Goal: Task Accomplishment & Management: Complete application form

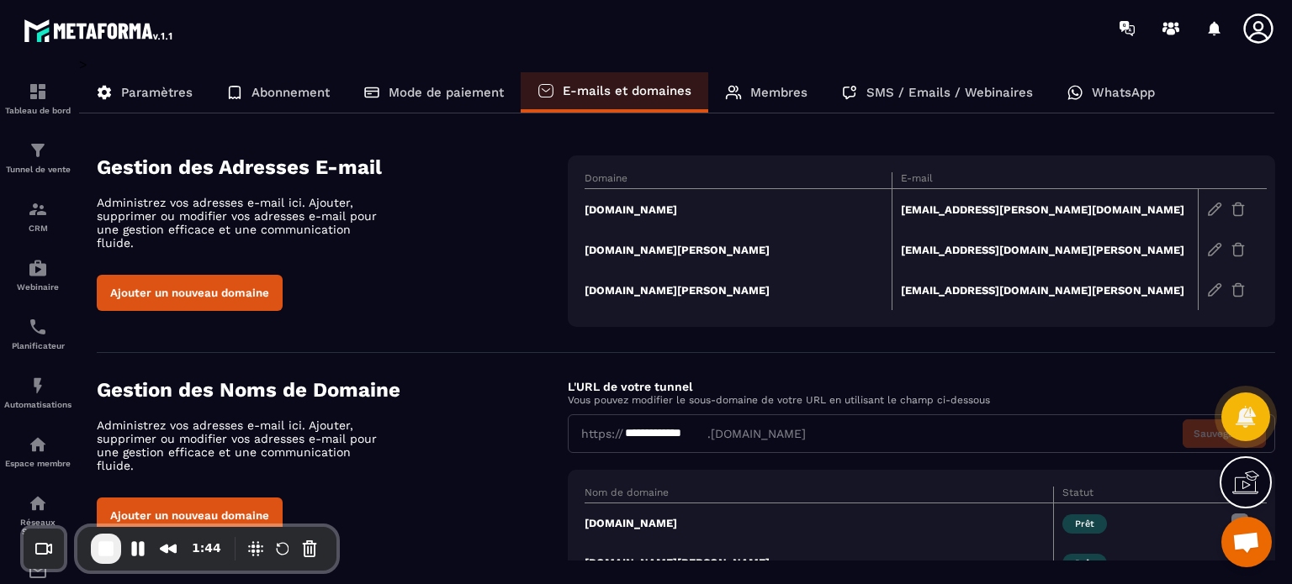
click at [625, 208] on td "[DOMAIN_NAME]" at bounding box center [737, 209] width 307 height 41
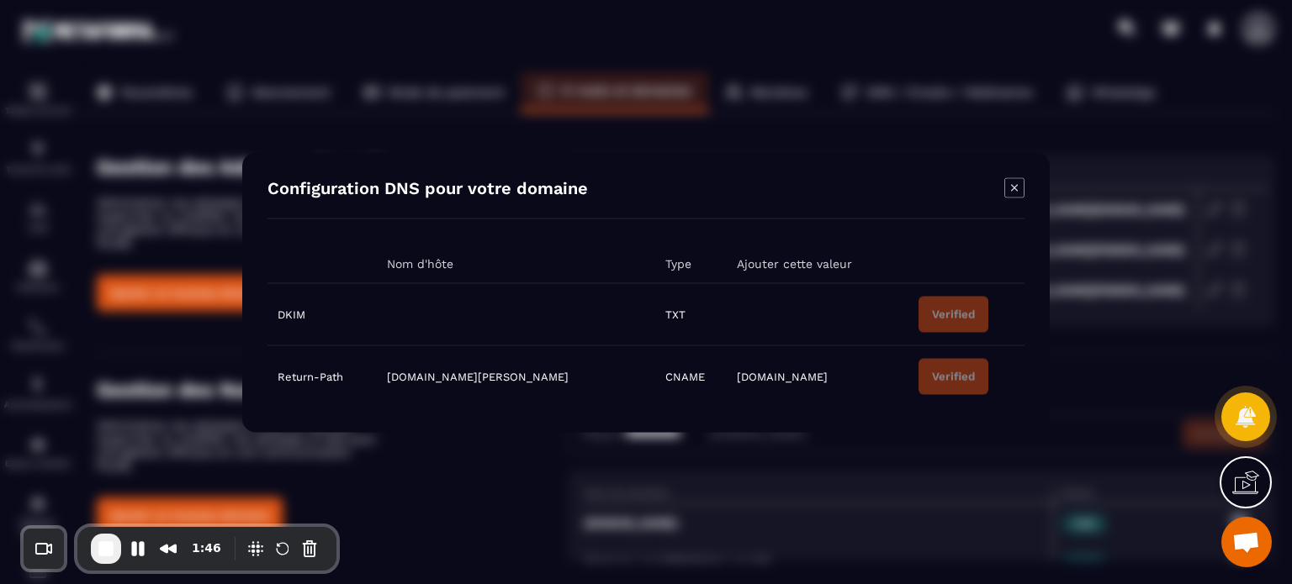
click at [1012, 191] on icon "Modal window" at bounding box center [1014, 187] width 20 height 20
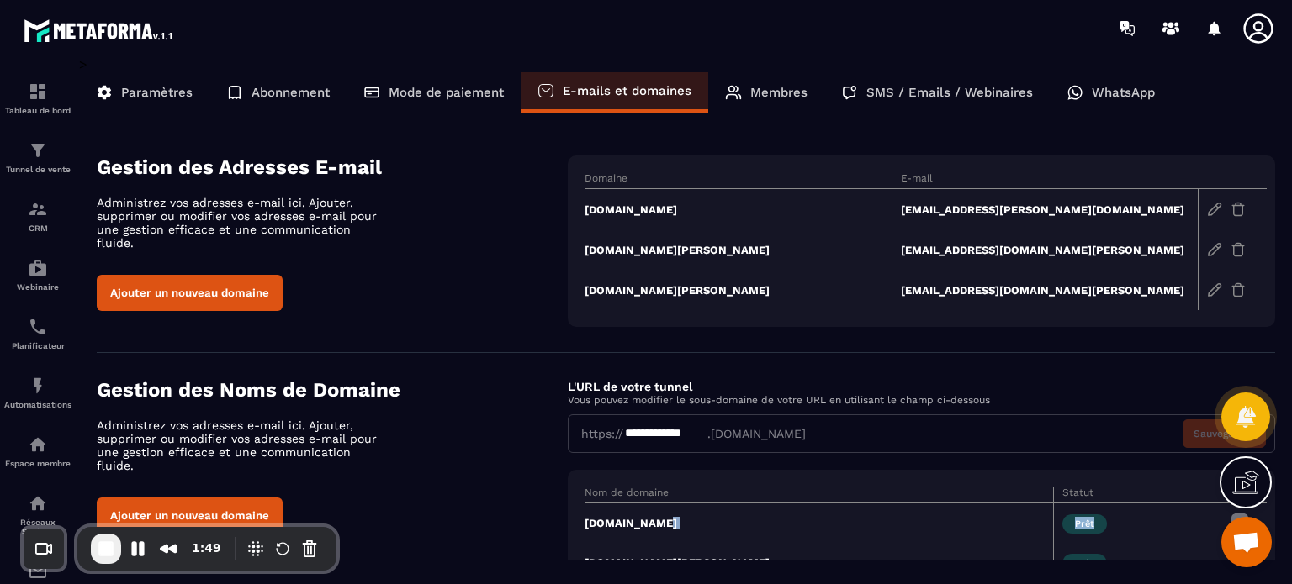
drag, startPoint x: 1131, startPoint y: 529, endPoint x: 998, endPoint y: 514, distance: 133.7
click at [998, 543] on tr "[DOMAIN_NAME][PERSON_NAME]" at bounding box center [925, 563] width 682 height 40
click at [107, 550] on span "End Recording" at bounding box center [106, 549] width 20 height 20
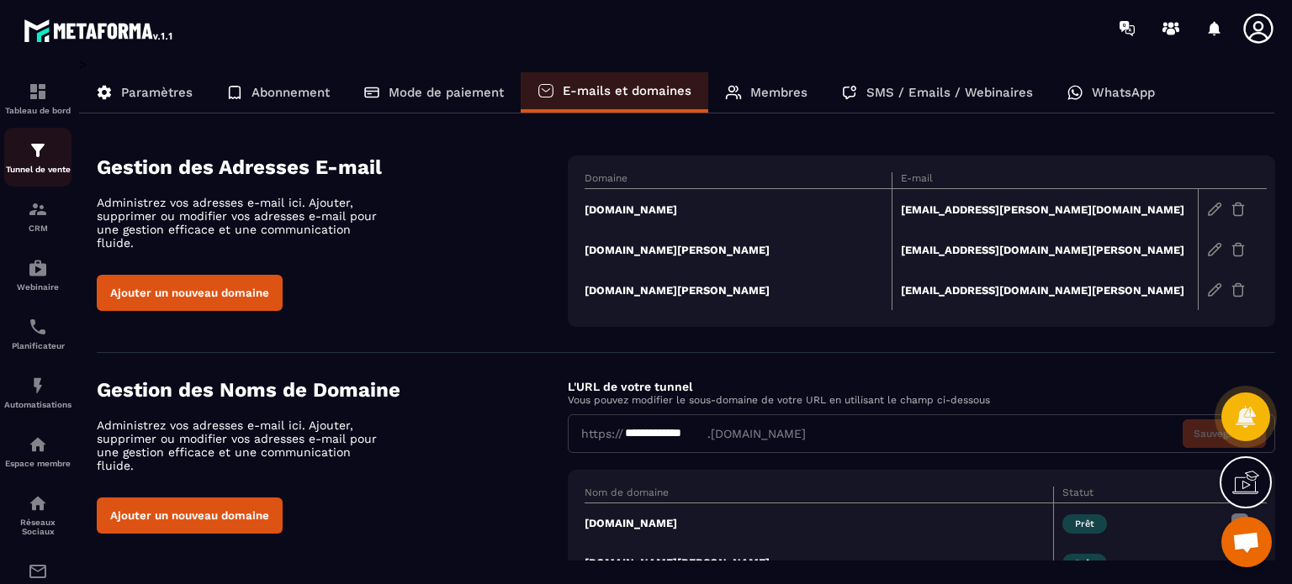
click at [8, 166] on p "Tunnel de vente" at bounding box center [37, 169] width 67 height 9
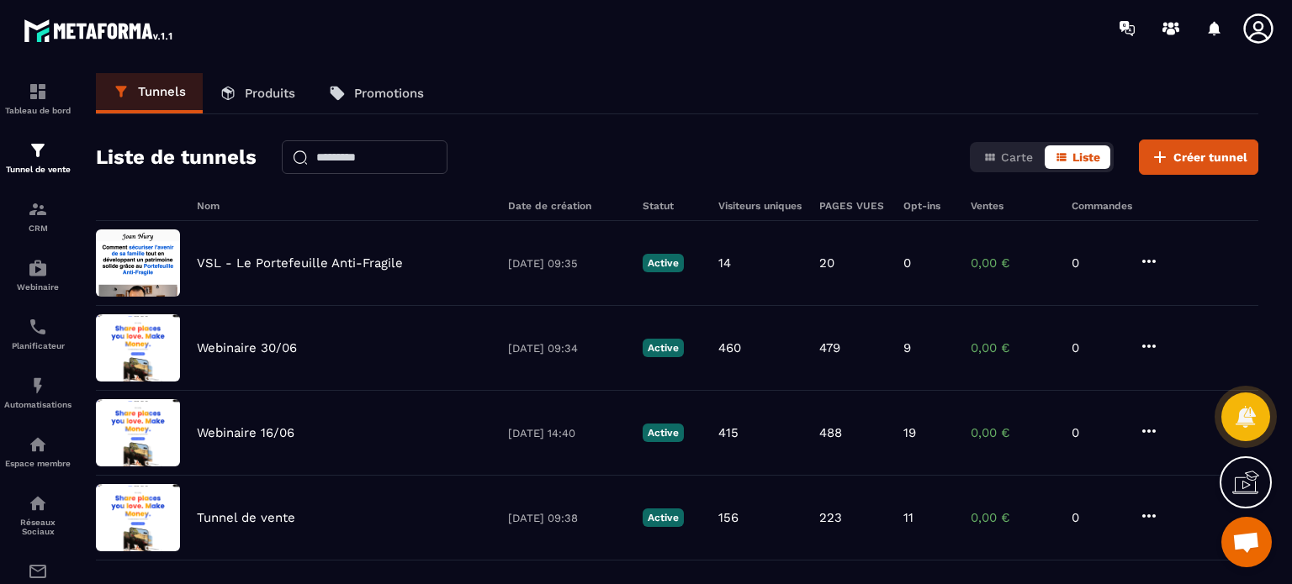
click at [254, 92] on p "Produits" at bounding box center [270, 93] width 50 height 15
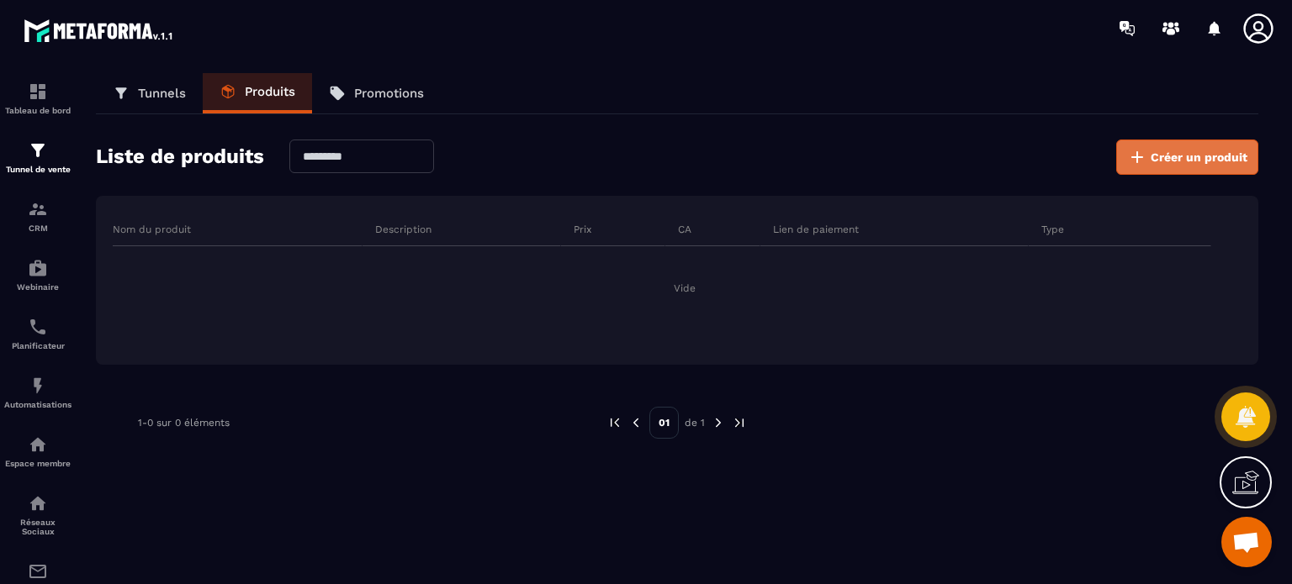
click at [1168, 165] on button "Créer un produit" at bounding box center [1187, 157] width 142 height 35
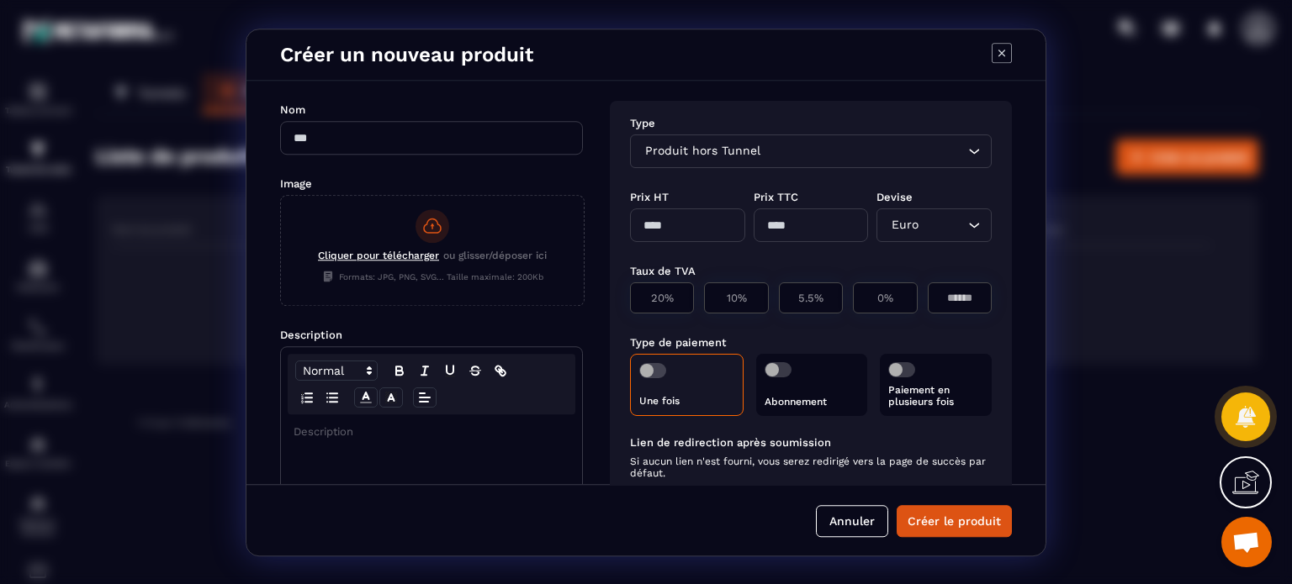
click at [997, 54] on icon "Modal window" at bounding box center [1001, 53] width 20 height 20
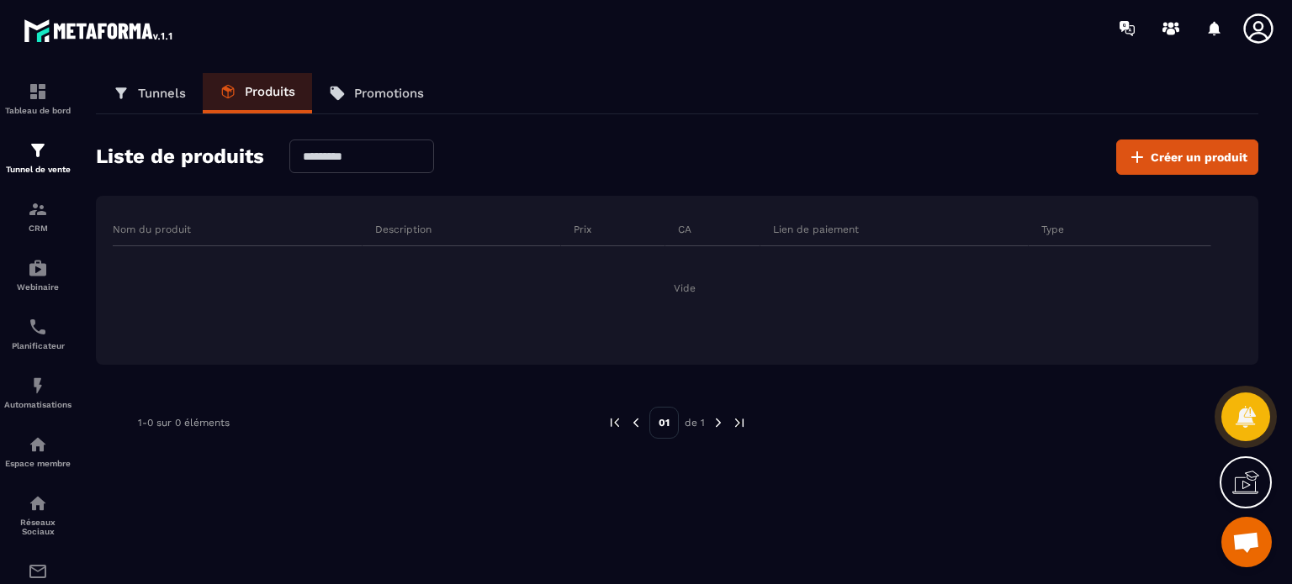
click at [161, 102] on link "Tunnels" at bounding box center [149, 93] width 107 height 40
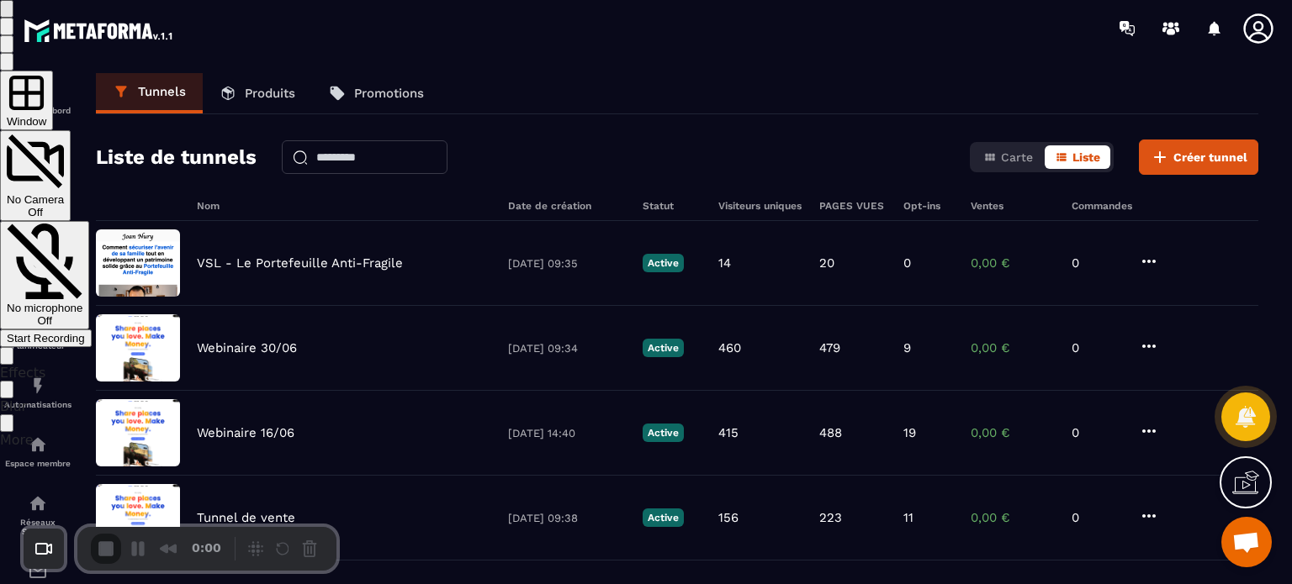
click at [85, 332] on div "Start Recording" at bounding box center [46, 338] width 78 height 13
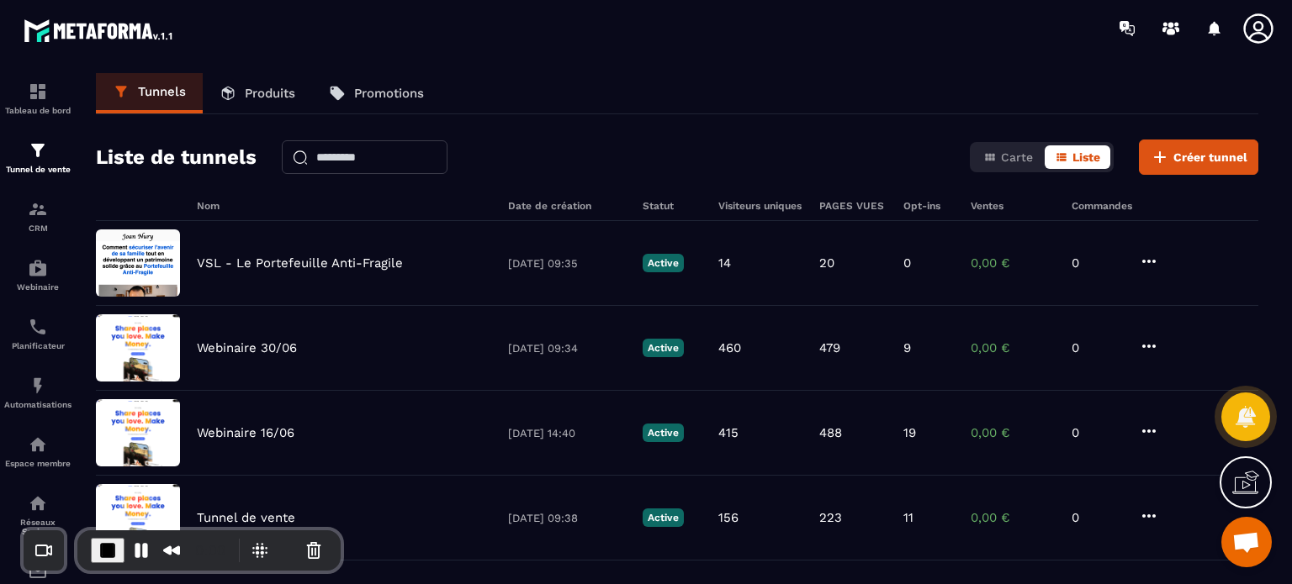
click at [280, 101] on link "Produits" at bounding box center [257, 93] width 109 height 40
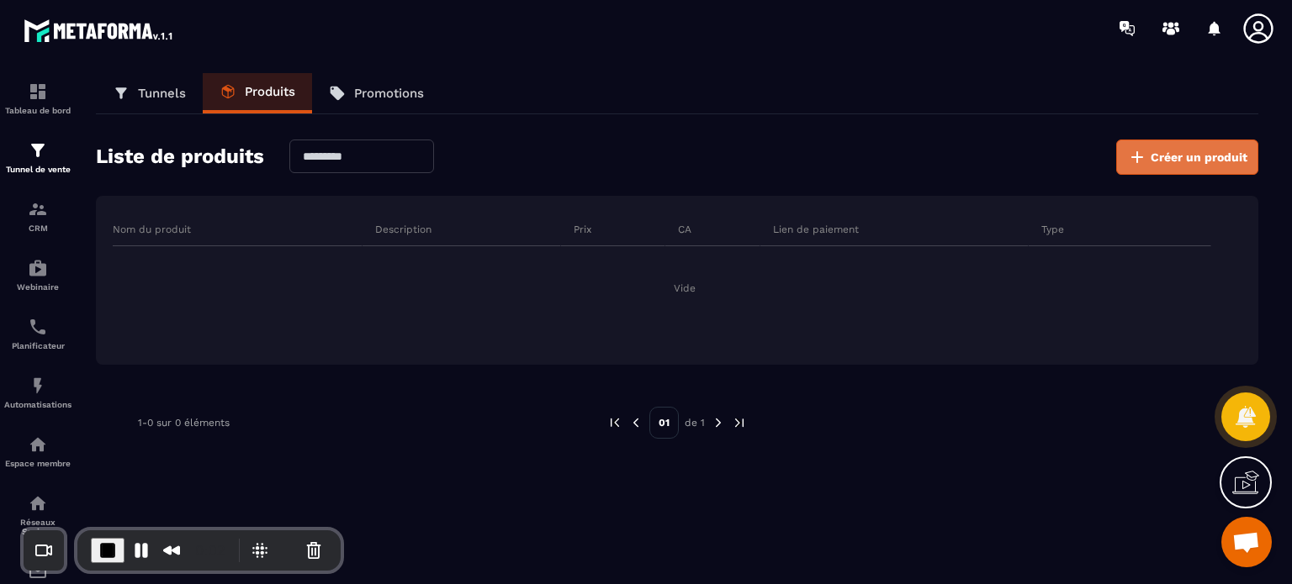
click at [1164, 164] on span "Créer un produit" at bounding box center [1198, 157] width 97 height 17
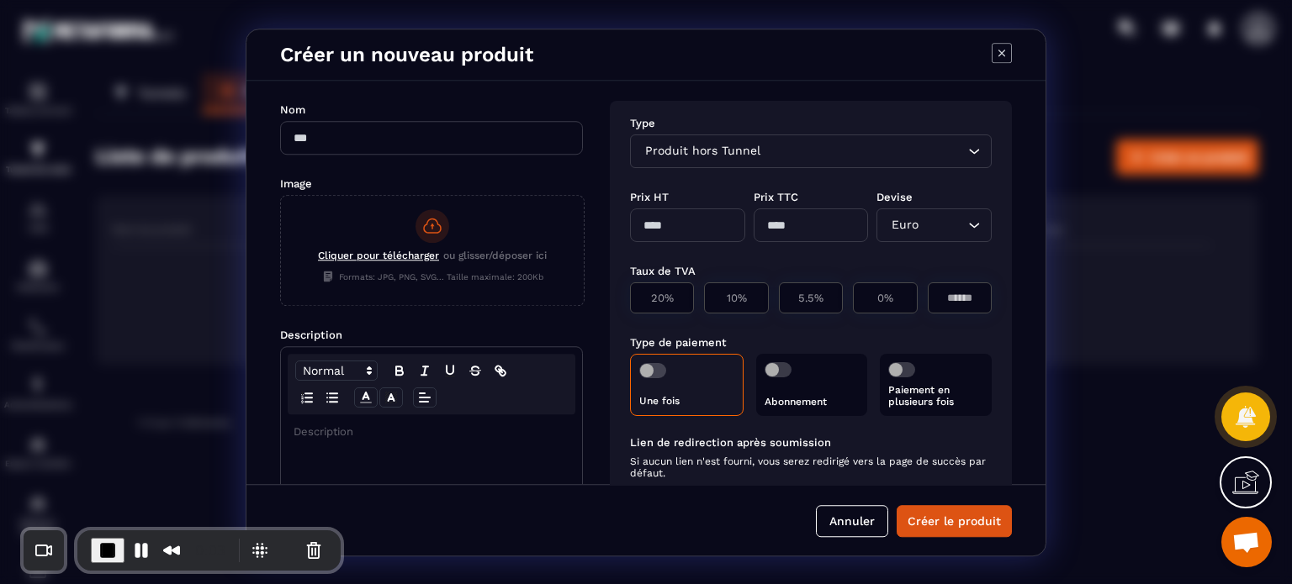
click at [399, 116] on div "Nom" at bounding box center [431, 109] width 303 height 16
click at [397, 129] on input "Modal window" at bounding box center [431, 138] width 303 height 34
type input "**********"
click at [386, 235] on div "Cliquer pour télécharger ou glisser/déposer ici Formats: JPG, PNG, SVG... Taill…" at bounding box center [432, 248] width 303 height 104
click at [281, 305] on input "Cliquer pour télécharger ou glisser/déposer ici Formats: JPG, PNG, SVG... Taill…" at bounding box center [281, 305] width 0 height 0
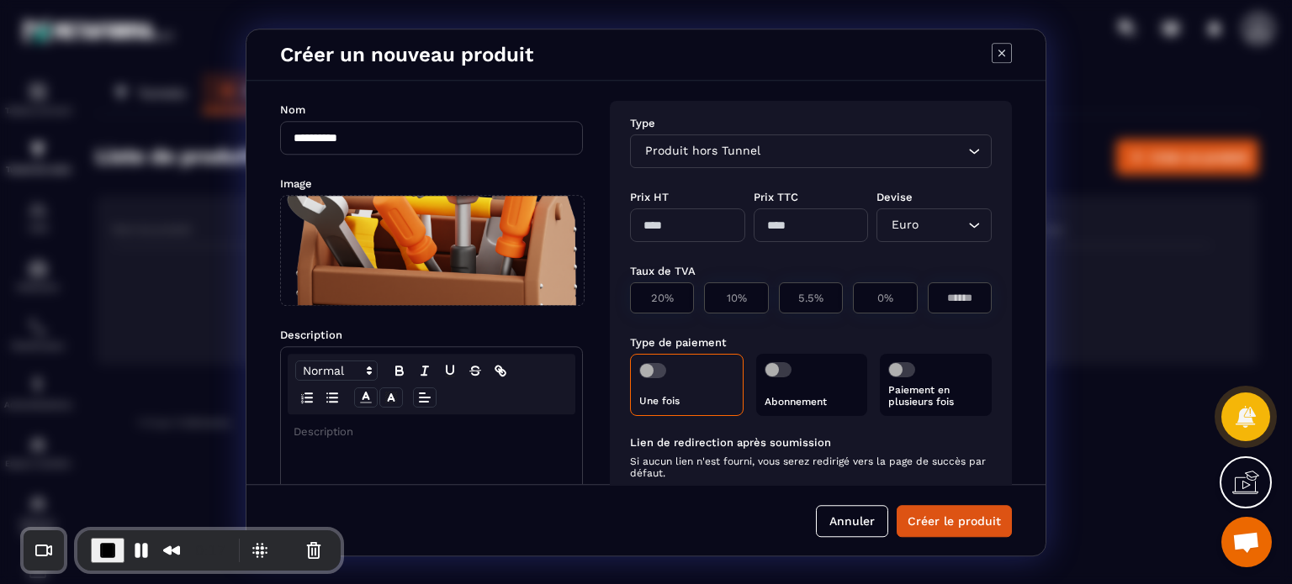
click at [367, 440] on p "Modal window" at bounding box center [431, 432] width 276 height 15
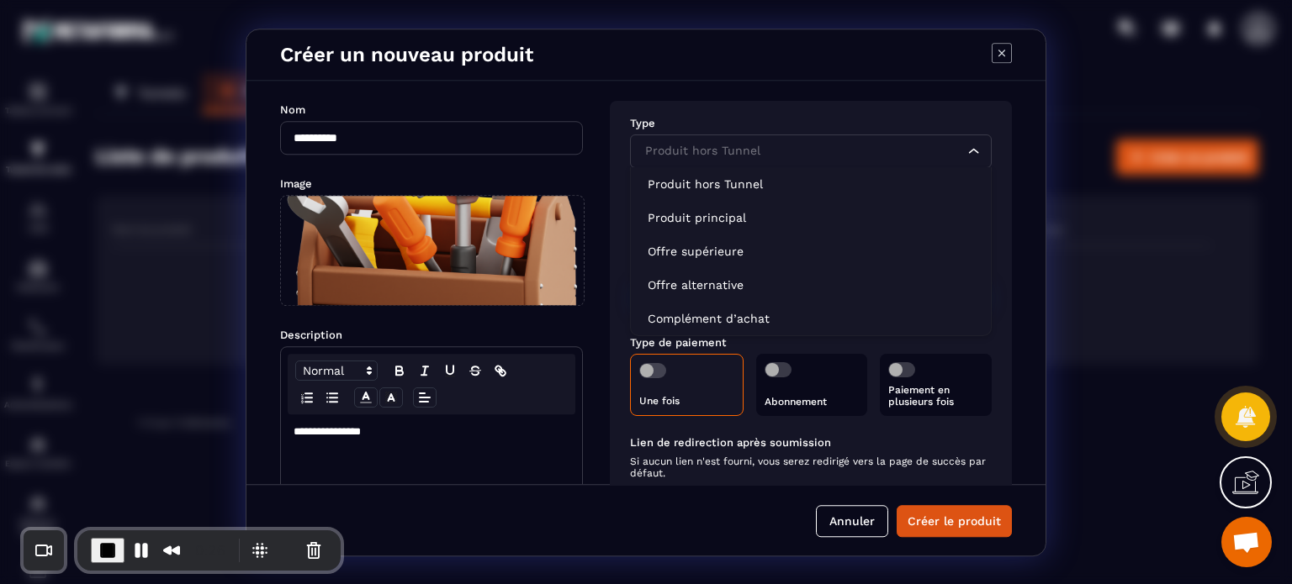
click at [675, 154] on div "Produit hors Tunnel" at bounding box center [802, 151] width 326 height 18
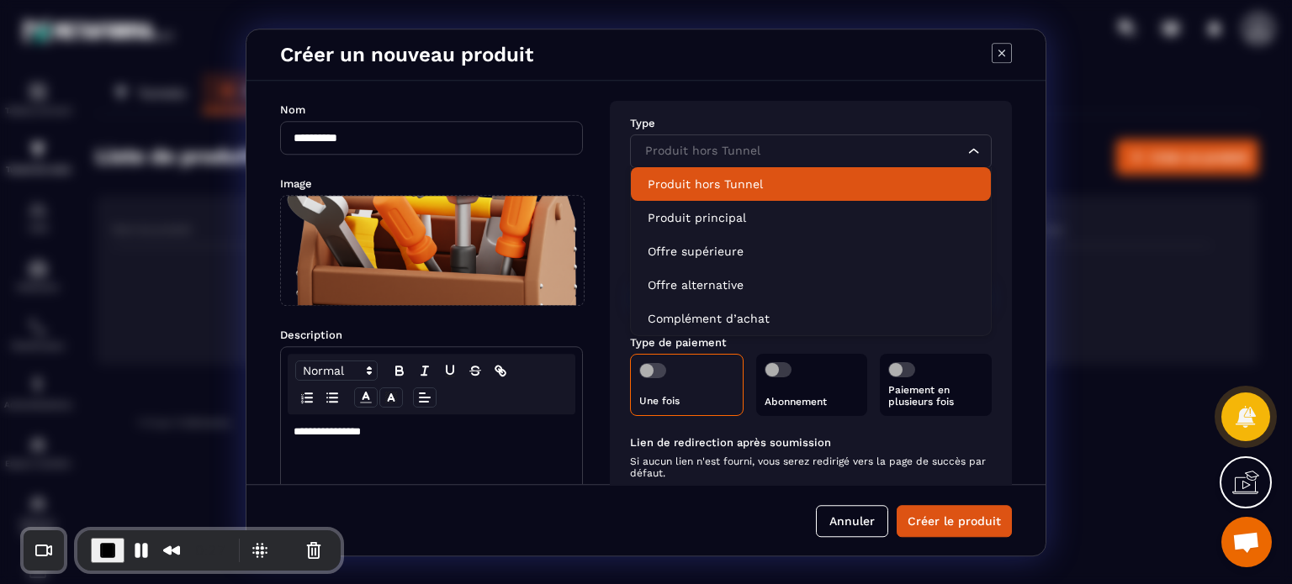
click at [669, 191] on p "Produit hors Tunnel" at bounding box center [810, 184] width 326 height 17
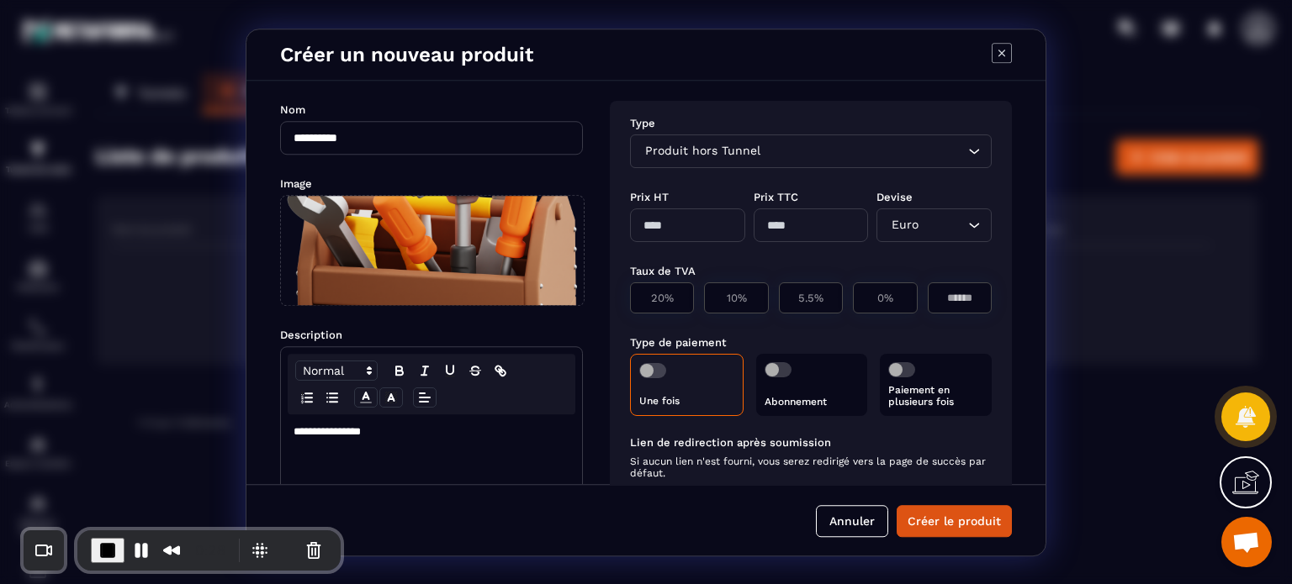
click at [649, 233] on input "Modal window" at bounding box center [687, 226] width 115 height 34
type input "***"
click at [703, 192] on div "Prix HT" at bounding box center [687, 196] width 115 height 16
click at [927, 299] on div "0%" at bounding box center [959, 298] width 64 height 31
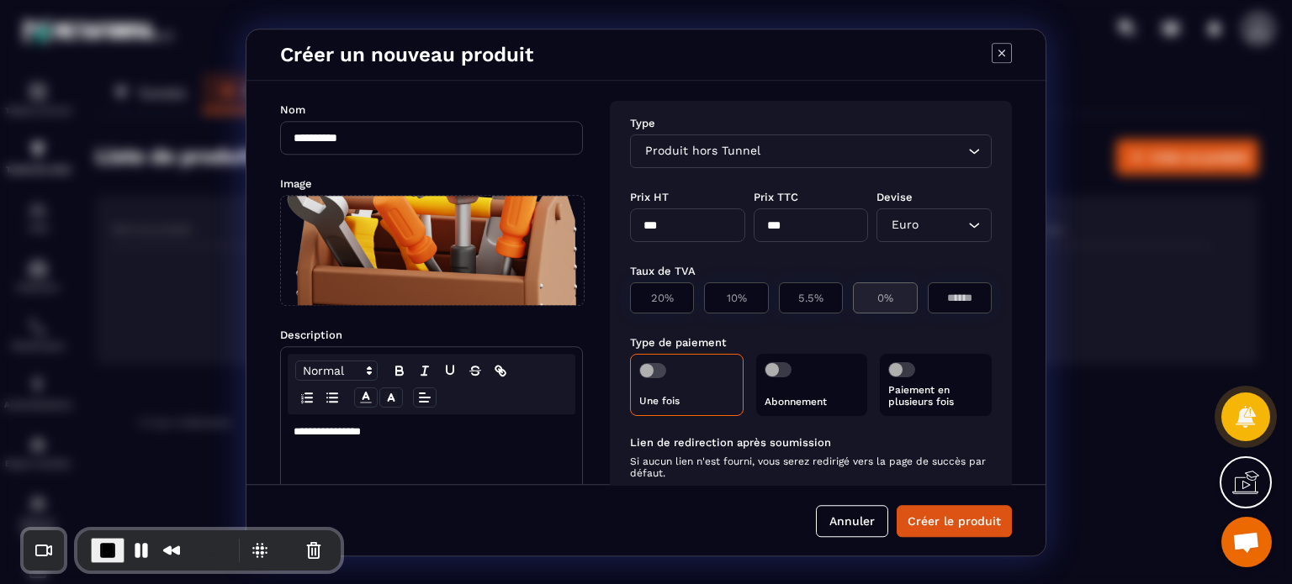
type input "*"
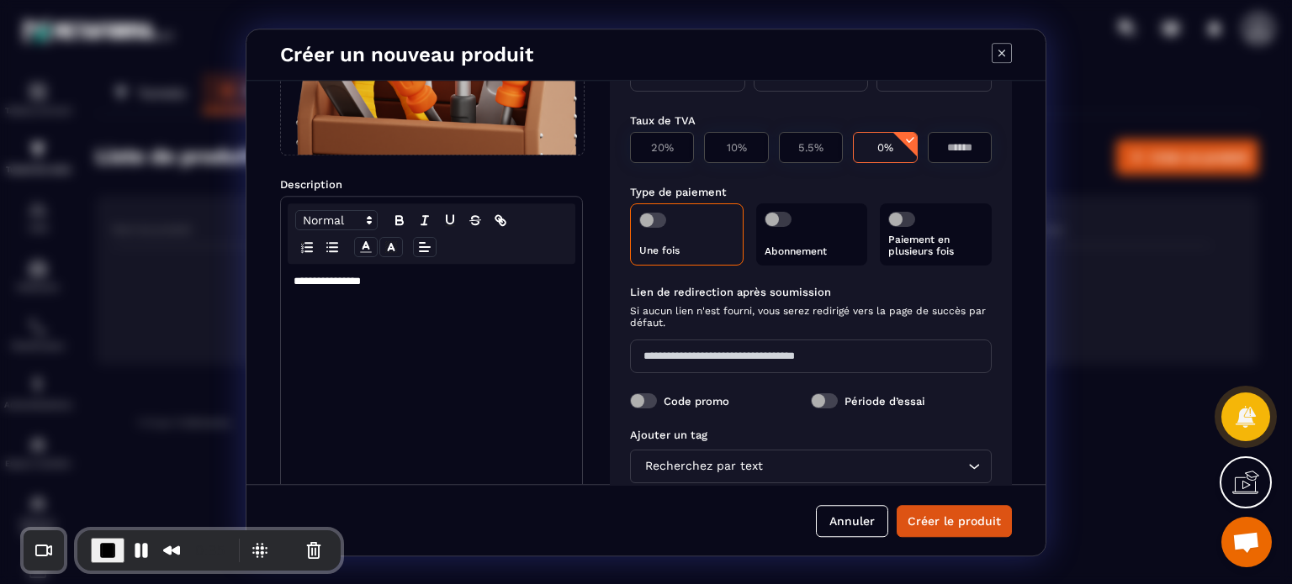
scroll to position [178, 0]
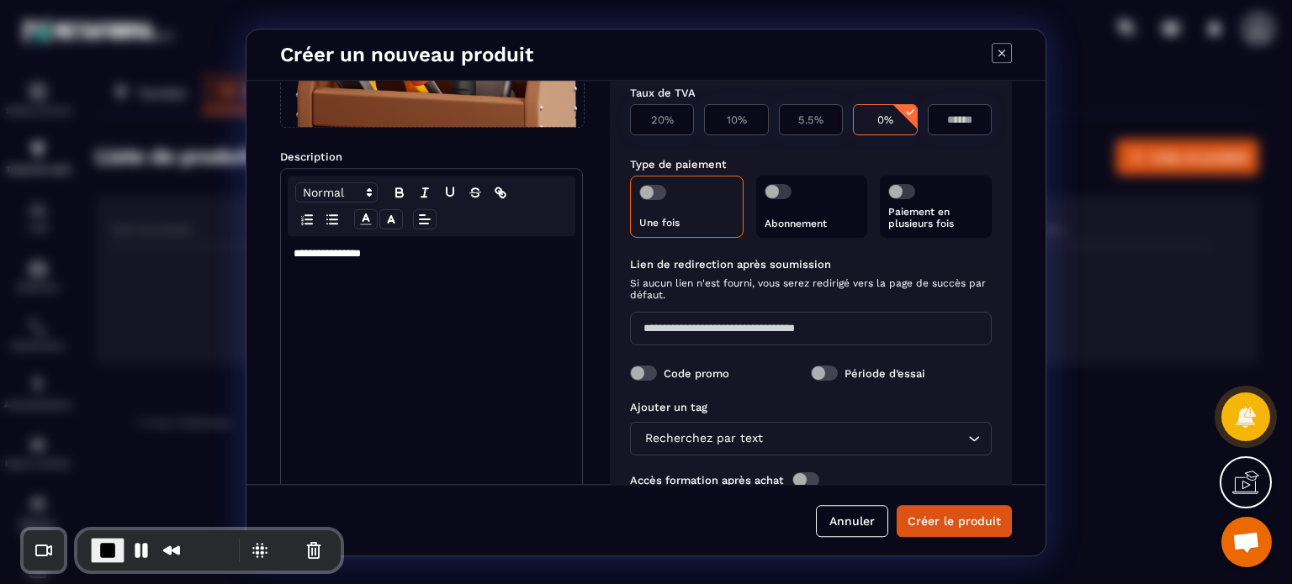
click at [648, 191] on span "Modal window" at bounding box center [652, 192] width 27 height 15
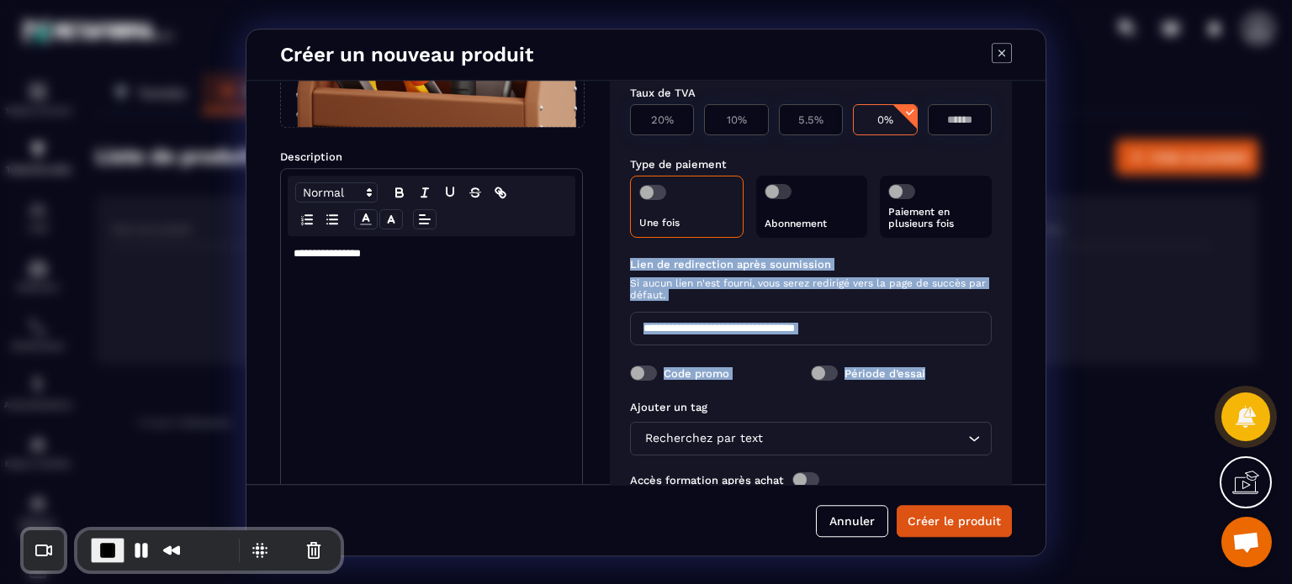
drag, startPoint x: 1038, startPoint y: 230, endPoint x: 1017, endPoint y: 388, distance: 160.3
click at [1017, 388] on div "**********" at bounding box center [645, 283] width 799 height 404
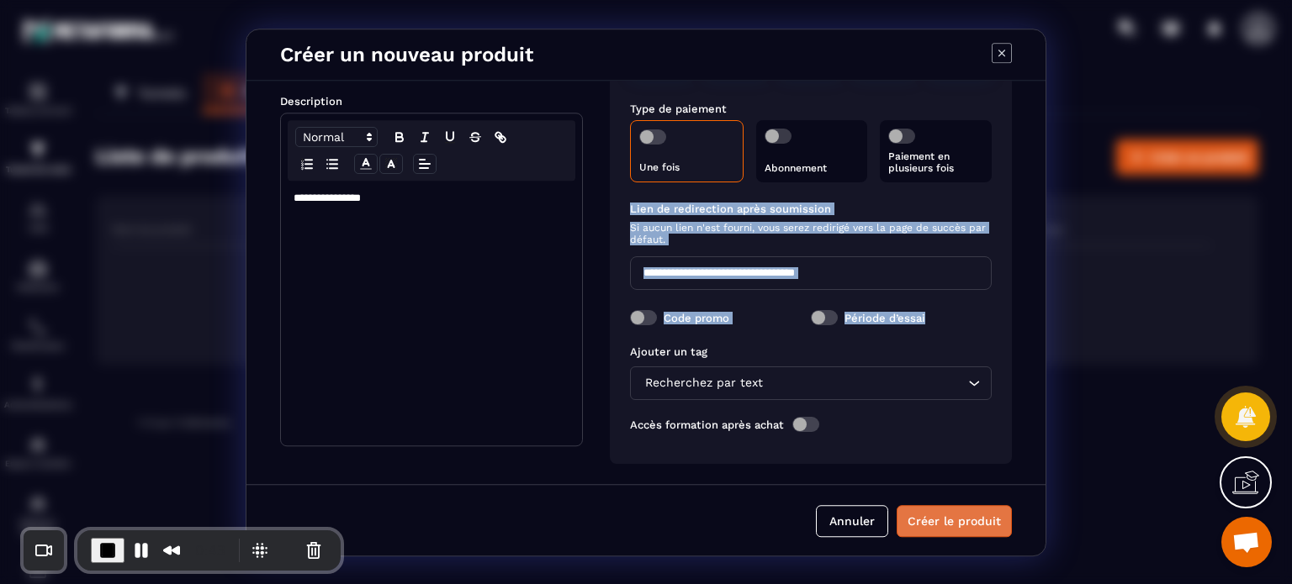
click at [966, 515] on button "Créer le produit" at bounding box center [953, 521] width 115 height 32
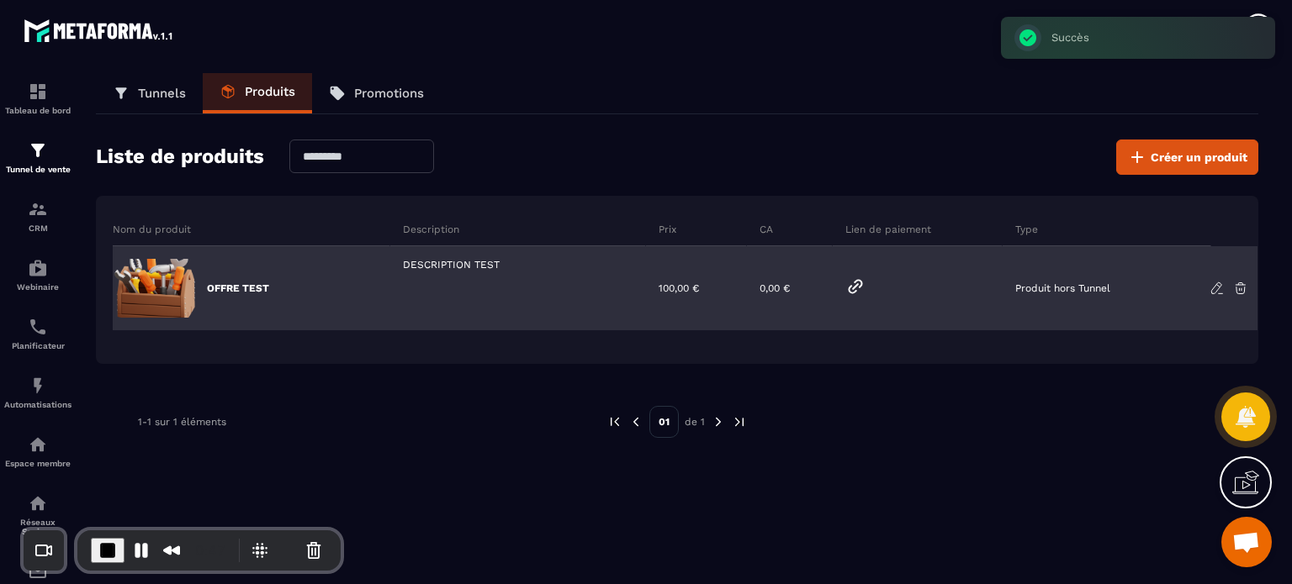
click at [856, 287] on icon at bounding box center [855, 287] width 20 height 20
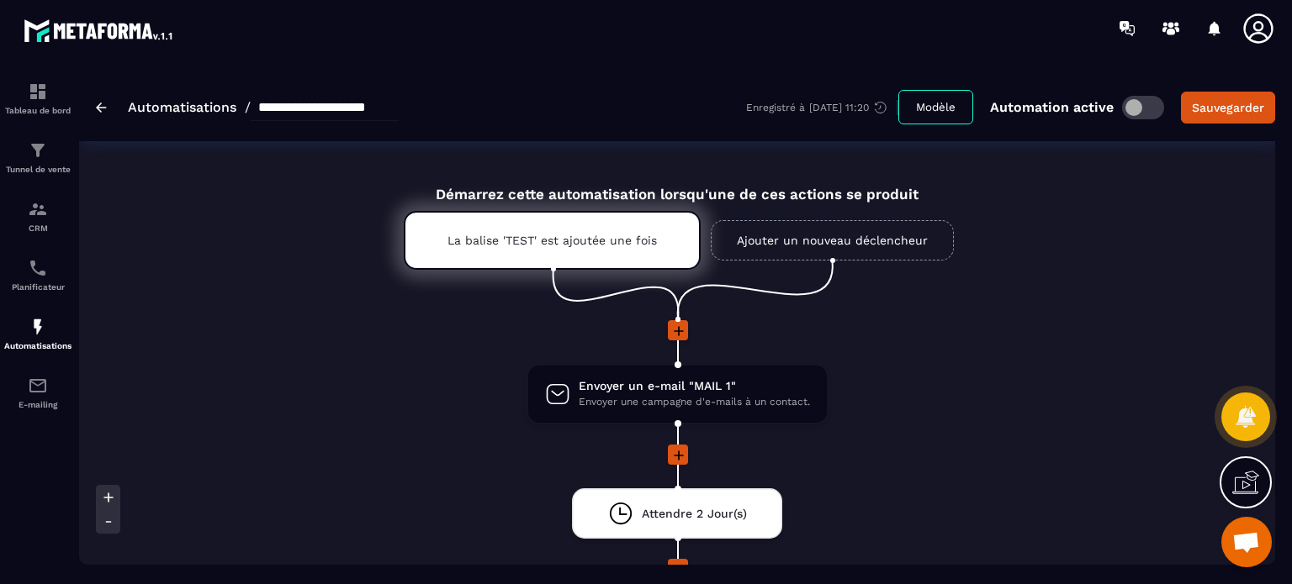
scroll to position [303, 0]
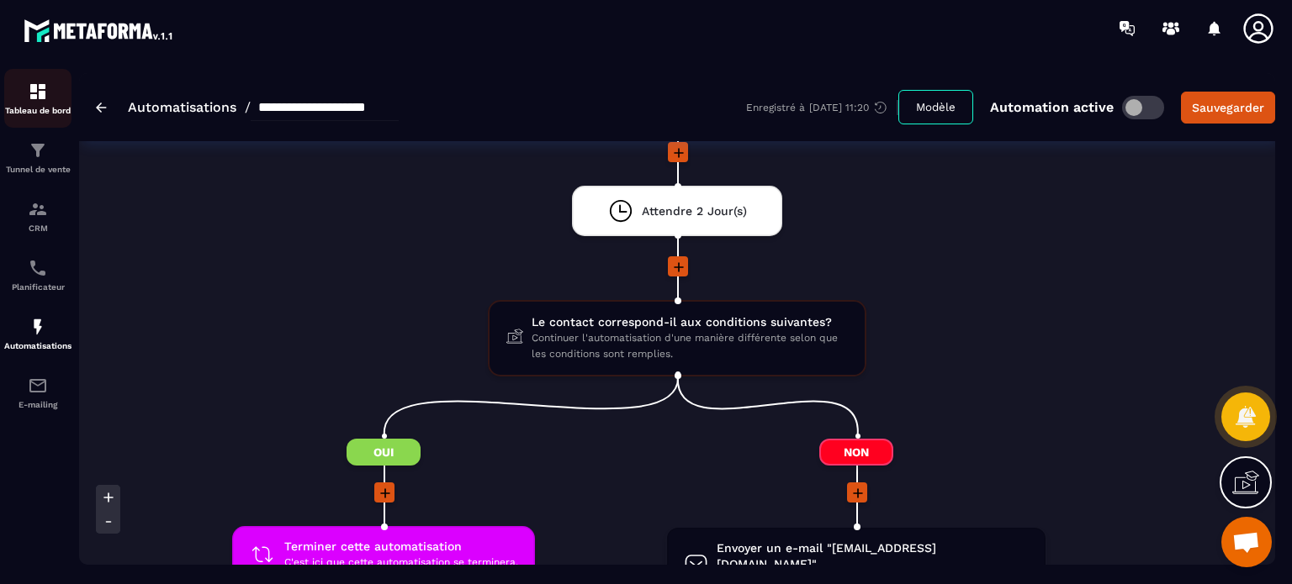
click at [28, 92] on img at bounding box center [38, 92] width 20 height 20
